Goal: Navigation & Orientation: Find specific page/section

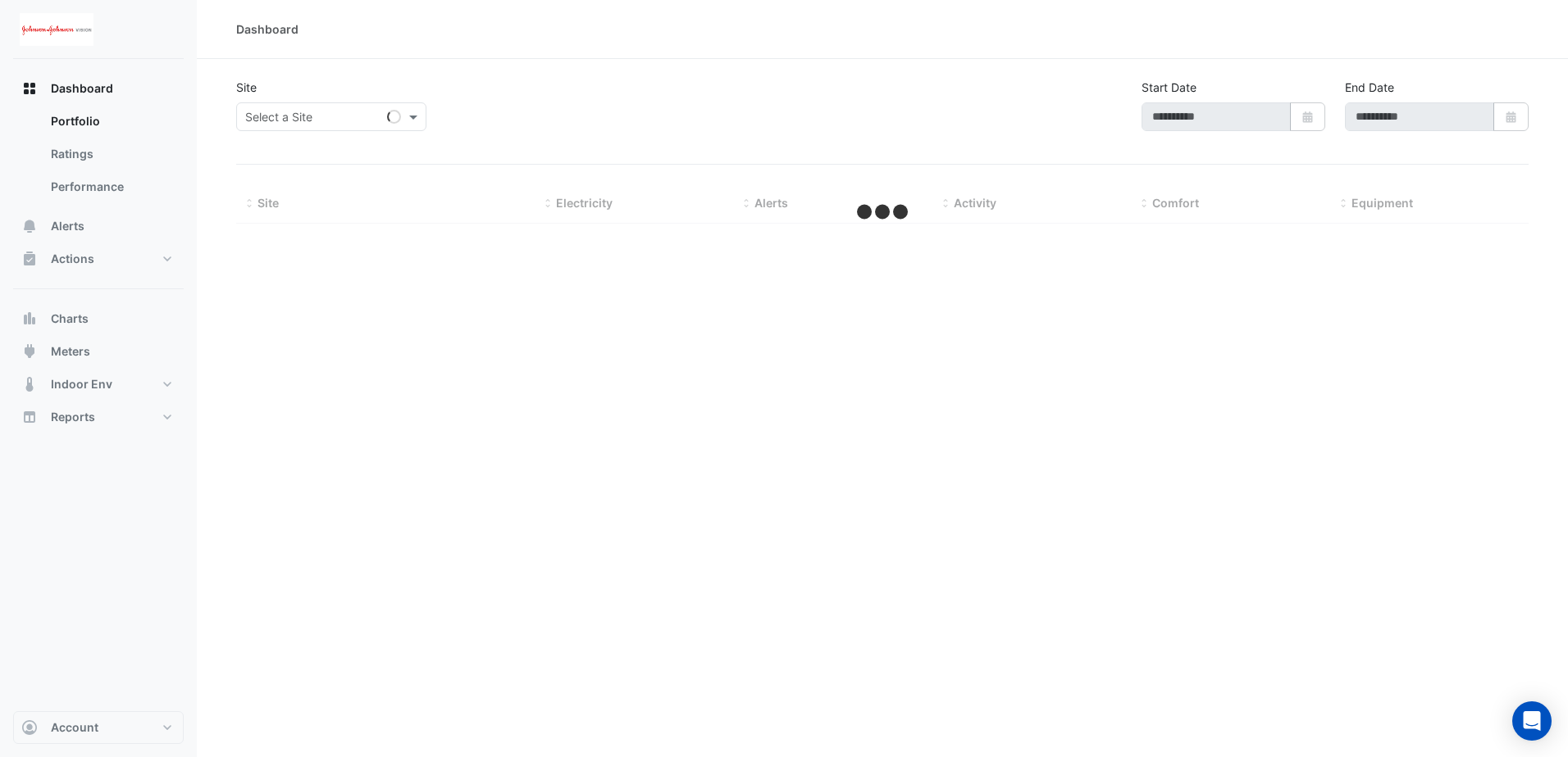
type input "**********"
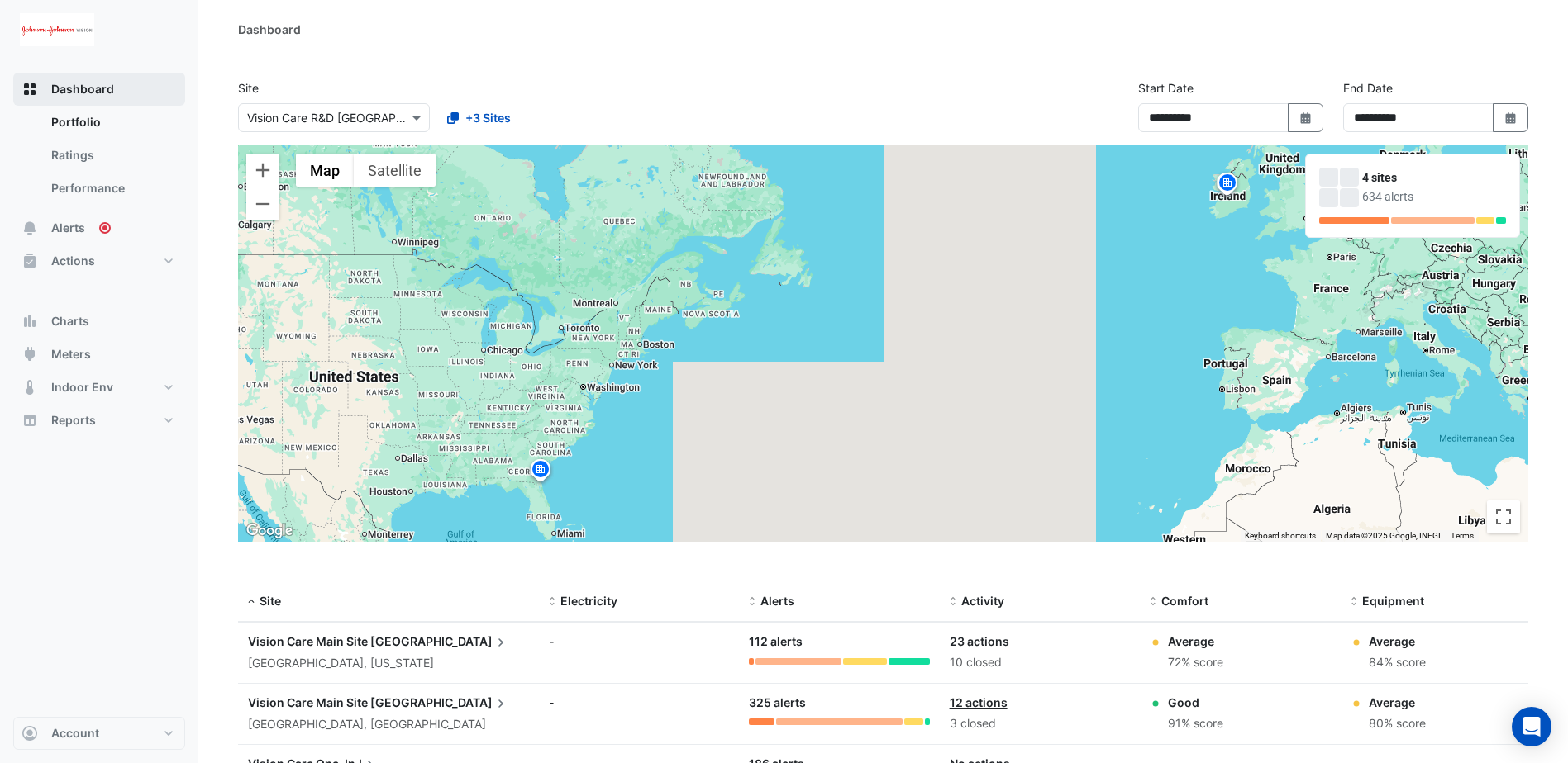
click at [97, 94] on span "Dashboard" at bounding box center [83, 89] width 62 height 17
click at [70, 228] on span "Alerts" at bounding box center [68, 228] width 34 height 17
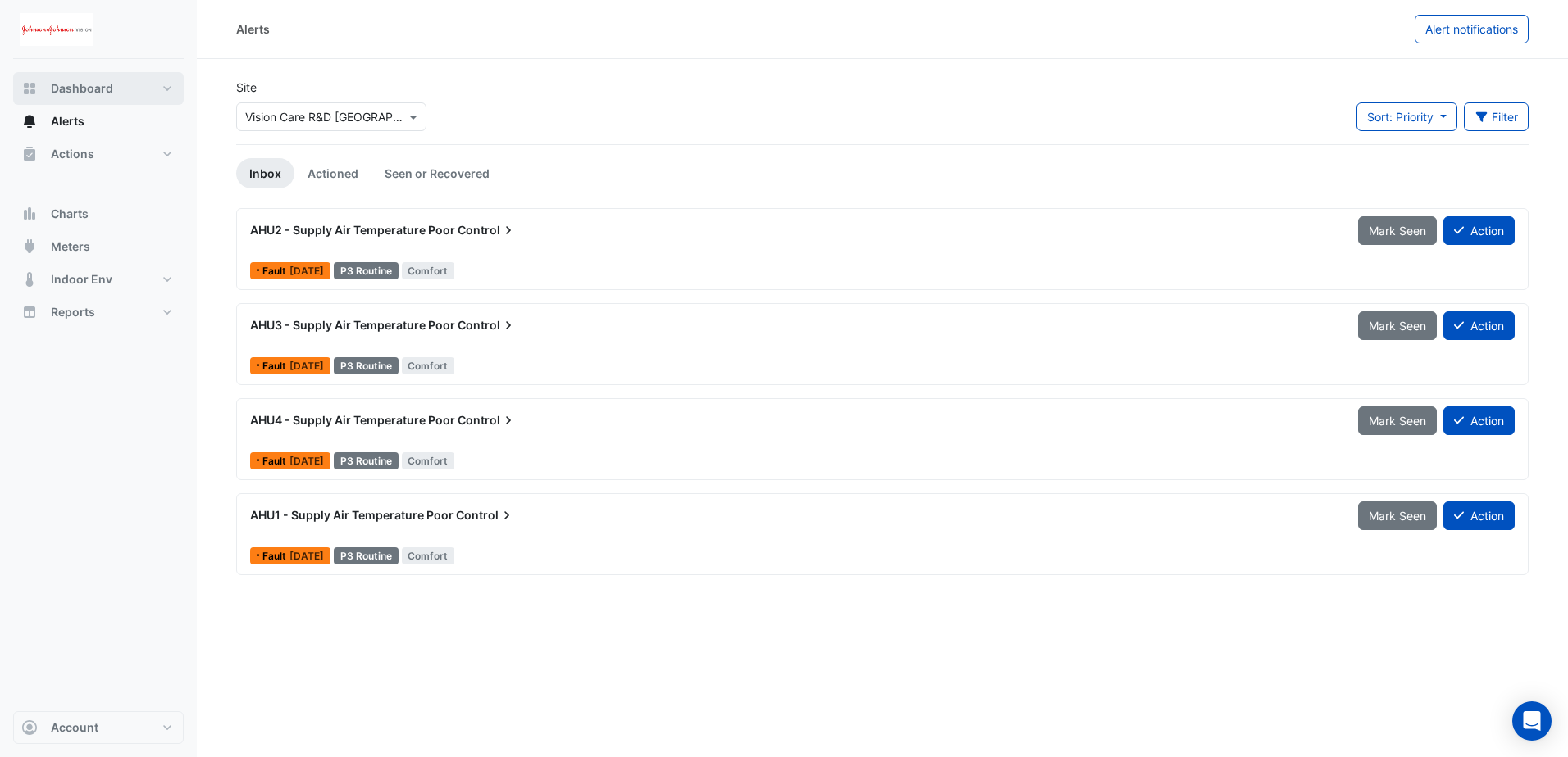
click at [50, 89] on button "Dashboard" at bounding box center [97, 88] width 170 height 33
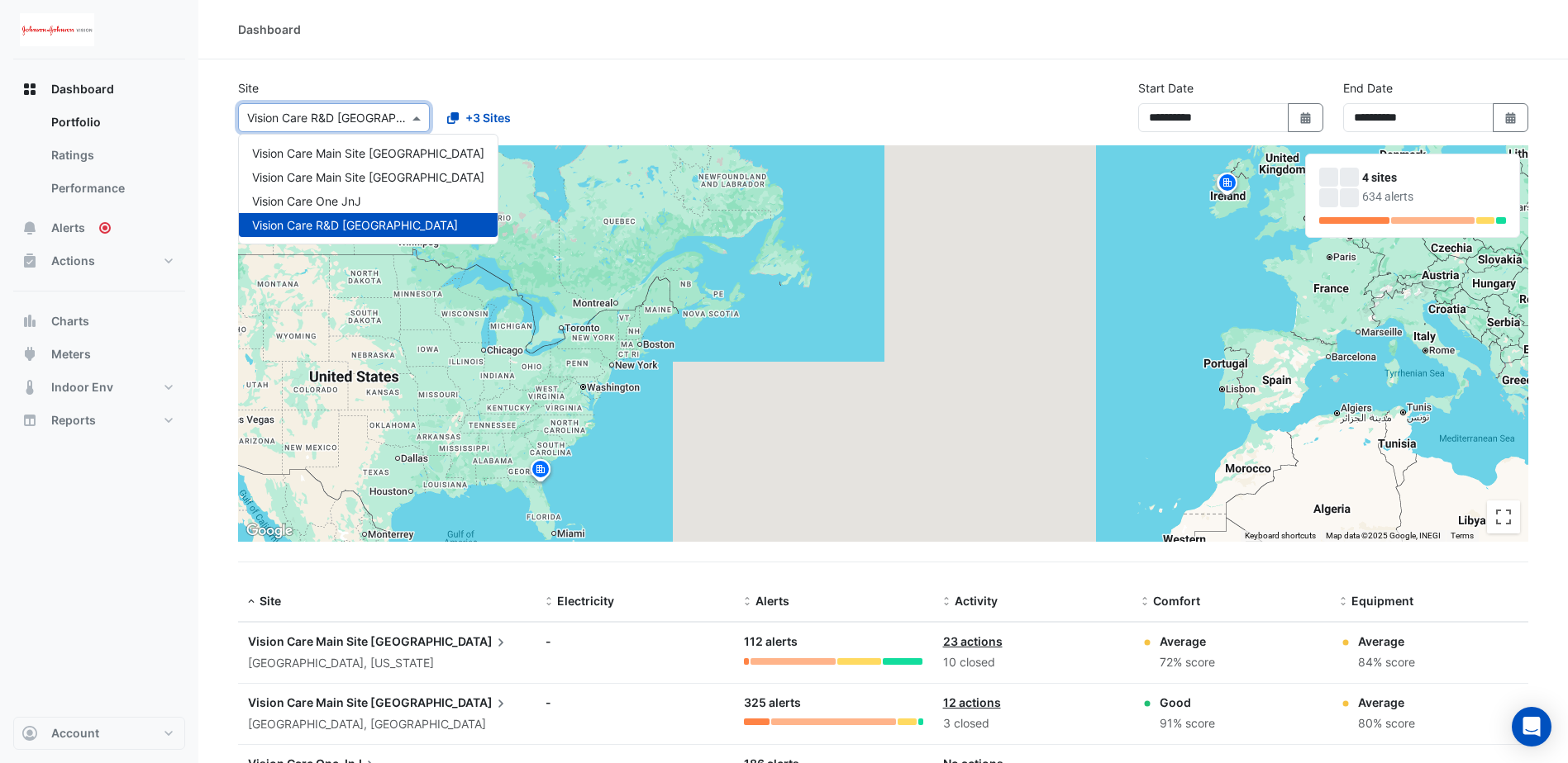
click at [407, 116] on div at bounding box center [333, 117] width 190 height 19
click at [580, 49] on div "Dashboard" at bounding box center [883, 29] width 1370 height 60
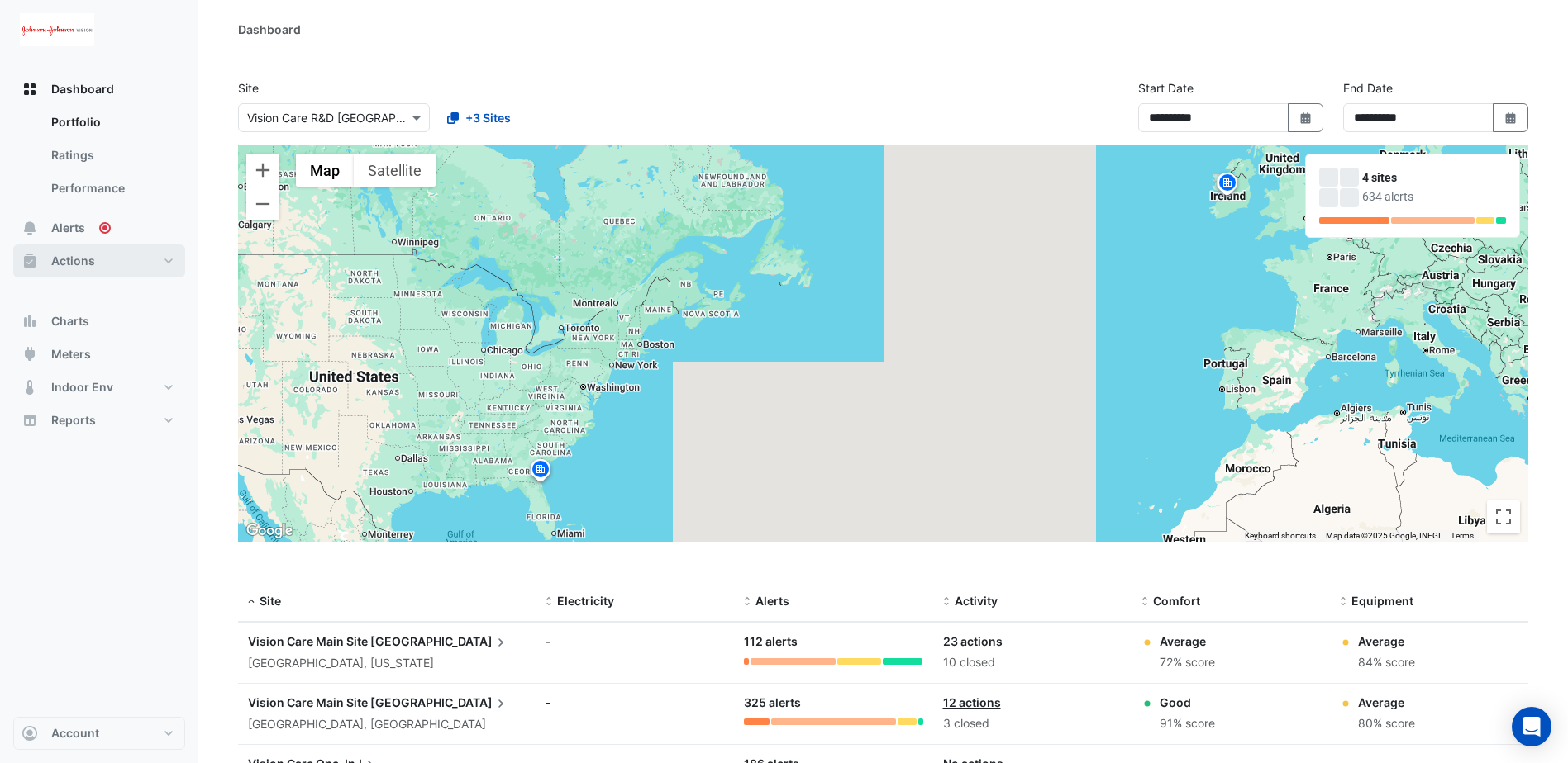
click at [162, 262] on button "Actions" at bounding box center [98, 261] width 172 height 33
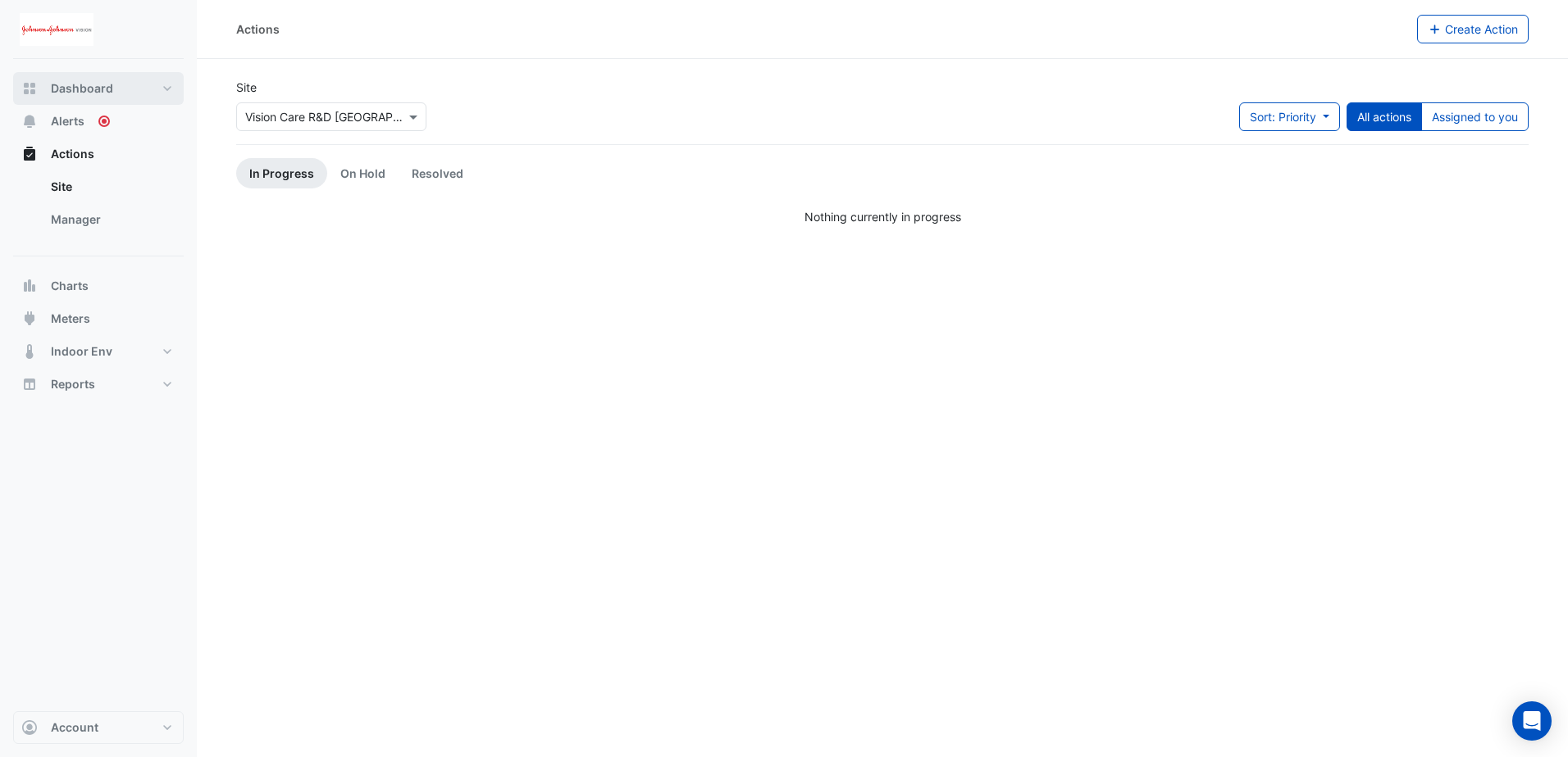
click at [76, 78] on button "Dashboard" at bounding box center [97, 88] width 170 height 33
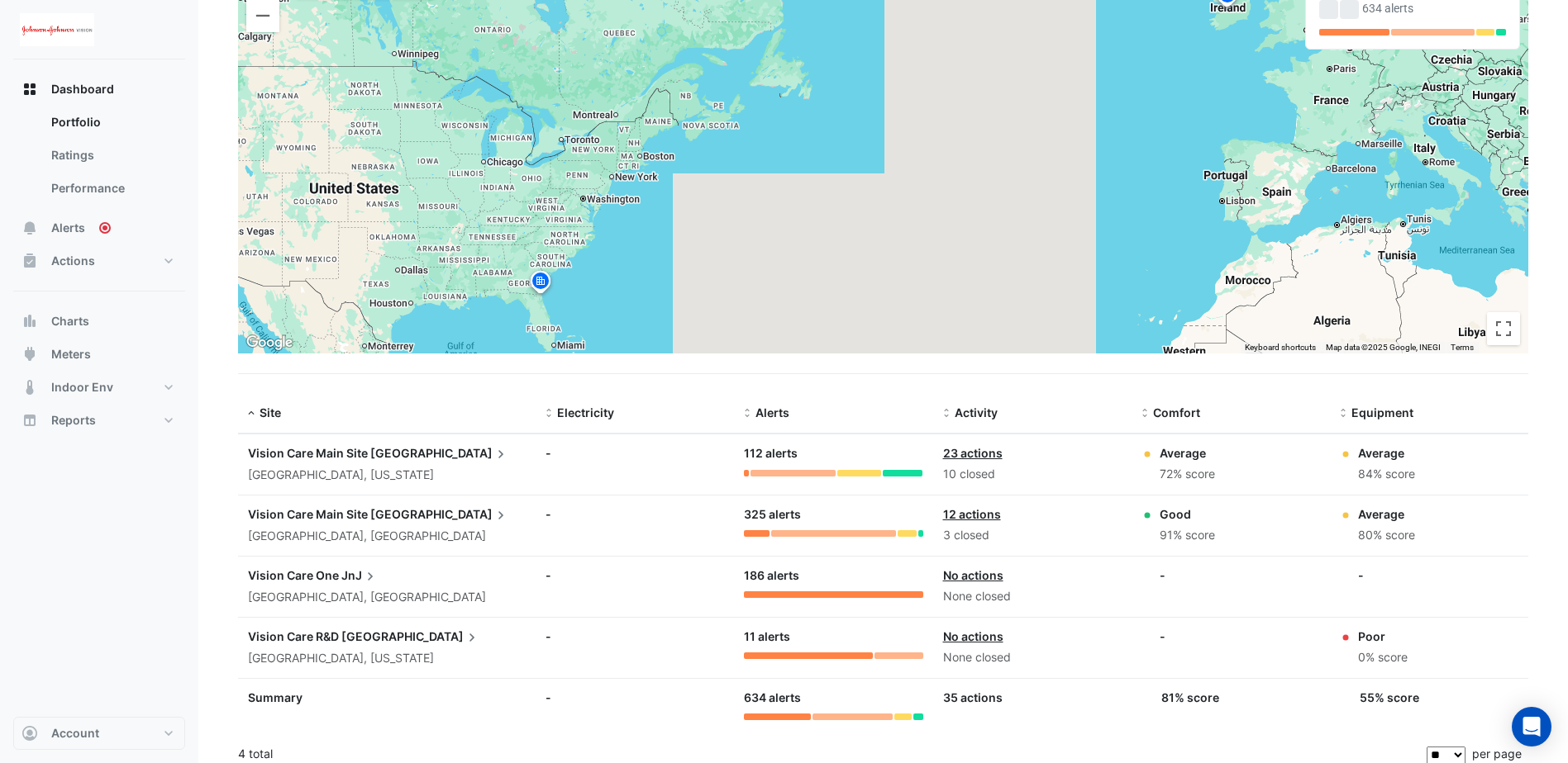
scroll to position [200, 0]
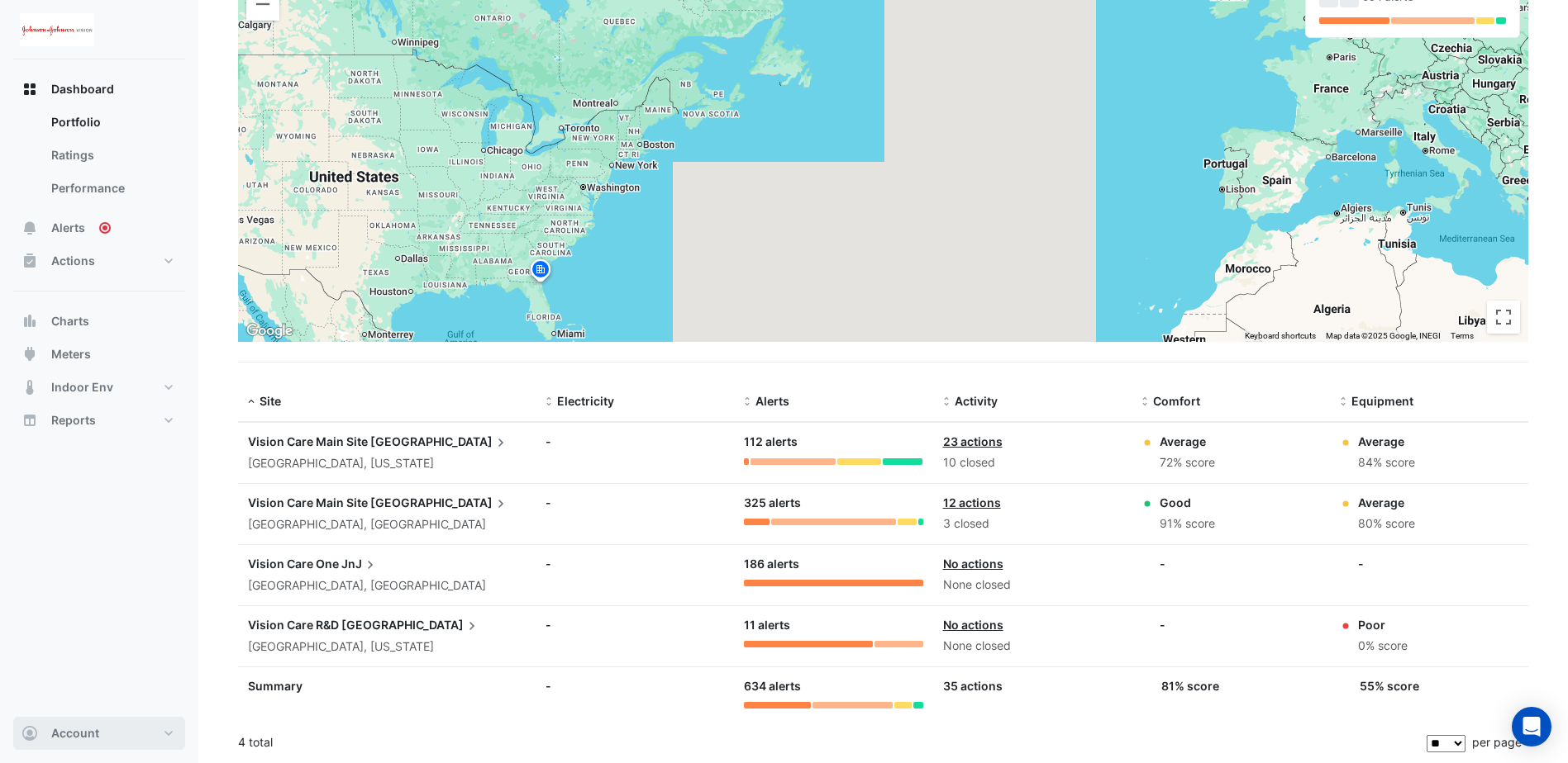
click at [171, 738] on button "Account" at bounding box center [98, 734] width 172 height 33
click at [161, 421] on button "Reports" at bounding box center [98, 421] width 172 height 33
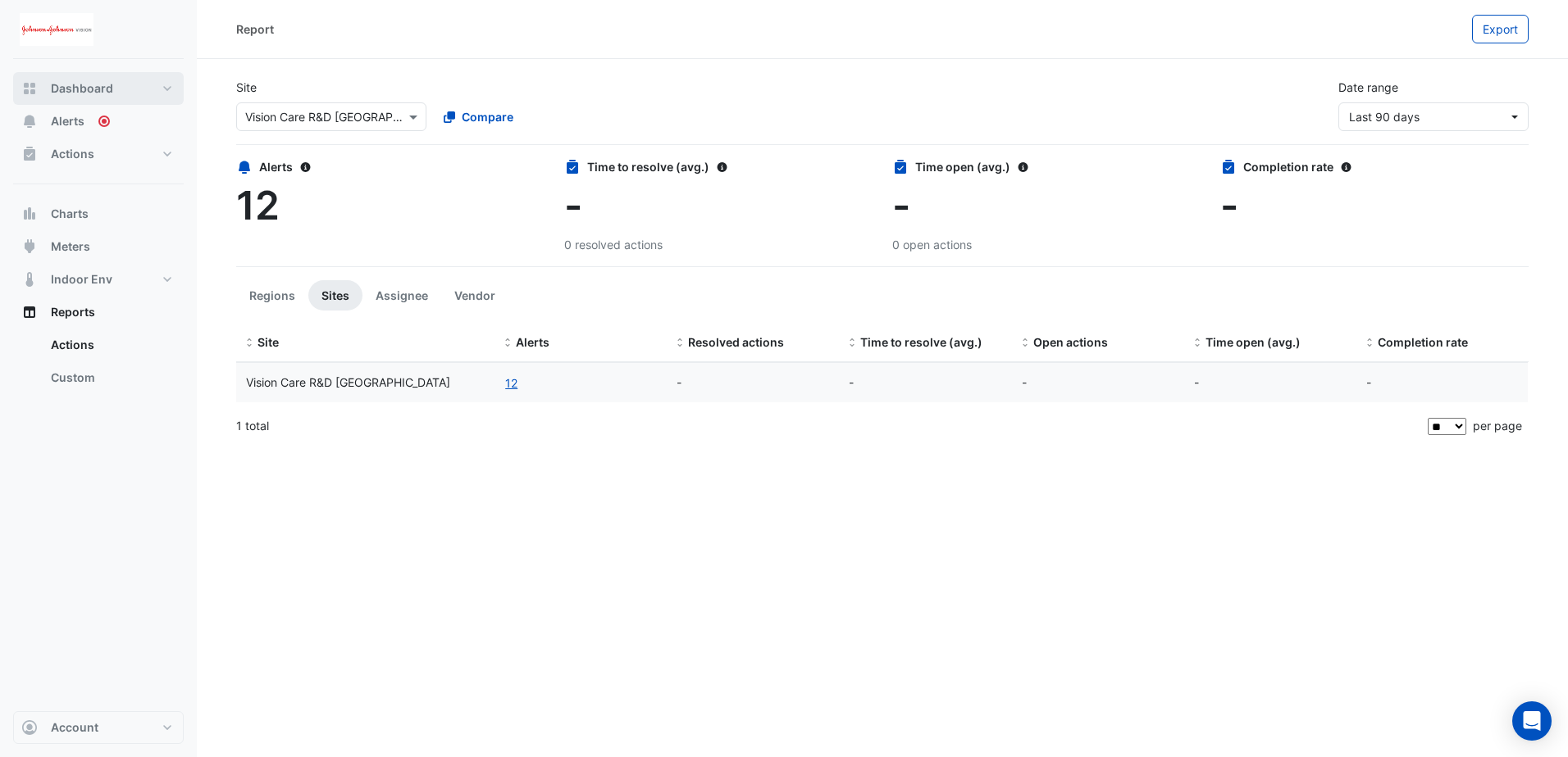
click at [169, 79] on button "Dashboard" at bounding box center [97, 88] width 170 height 33
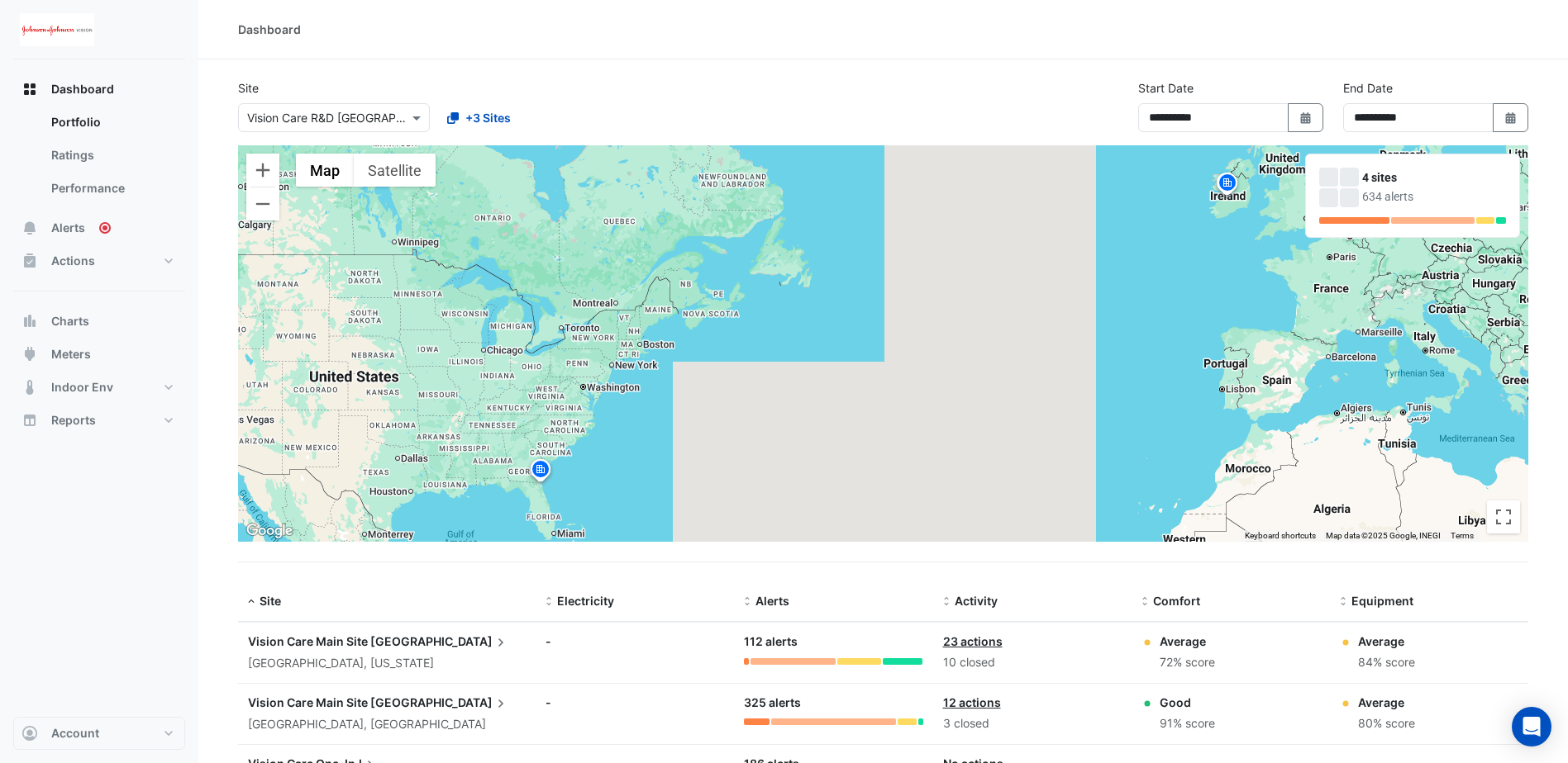
click at [72, 28] on img at bounding box center [57, 29] width 74 height 33
click at [71, 229] on span "Alerts" at bounding box center [68, 228] width 34 height 17
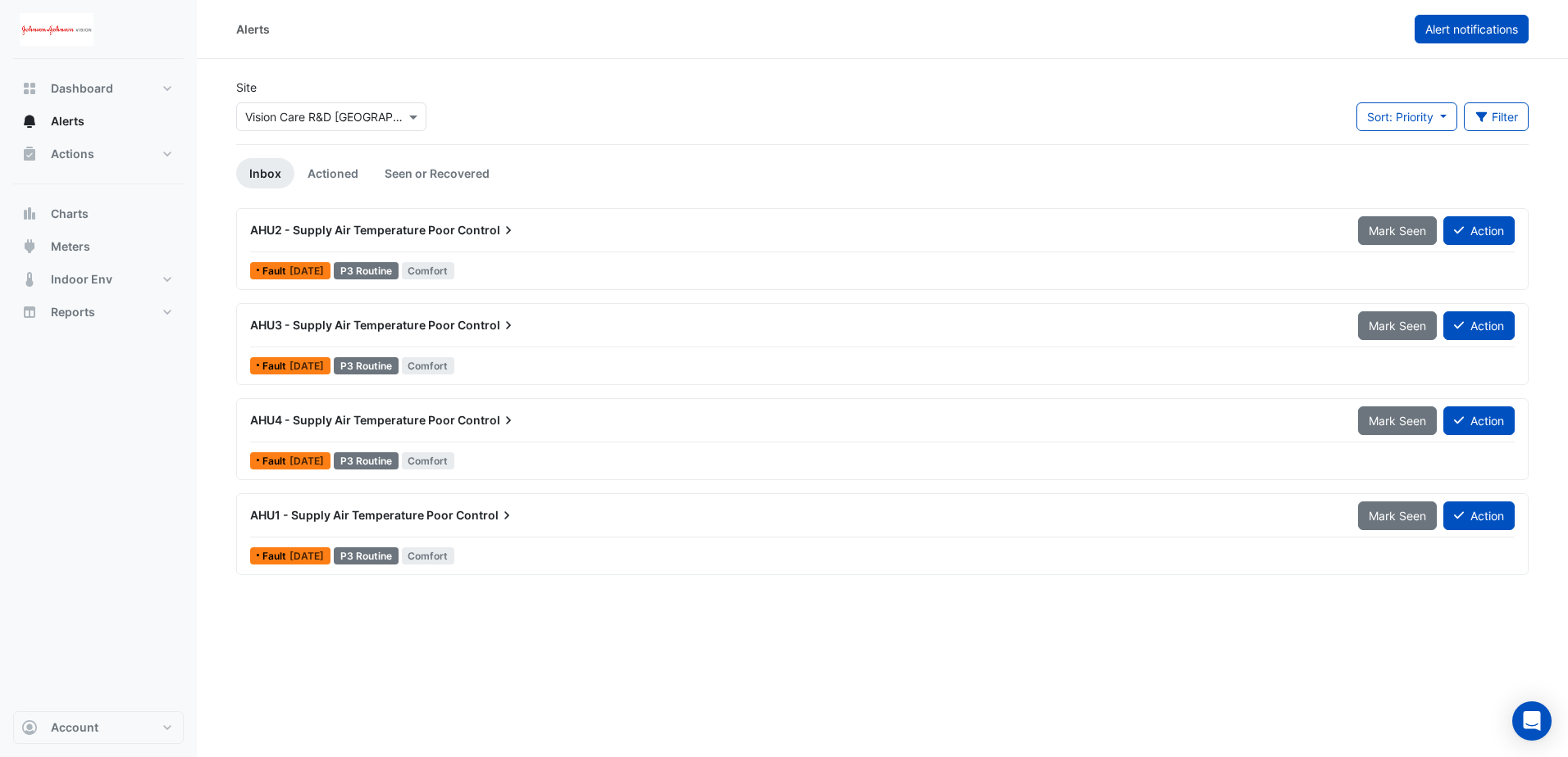
click at [1460, 35] on span "Alert notifications" at bounding box center [1472, 28] width 93 height 14
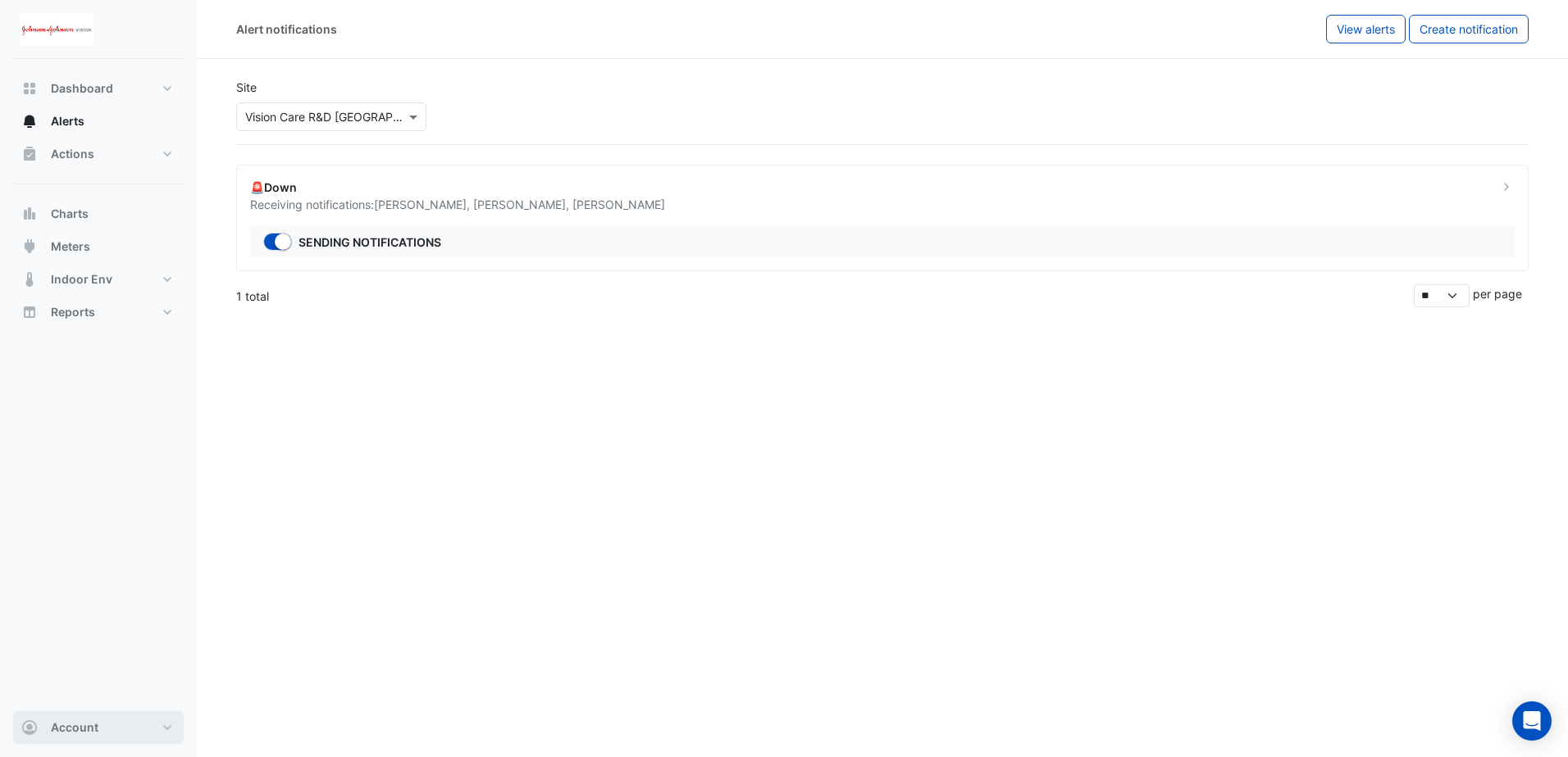
click at [141, 730] on button "Account" at bounding box center [97, 728] width 170 height 33
click at [56, 684] on link "Sign Out" at bounding box center [98, 686] width 156 height 33
